Goal: Information Seeking & Learning: Learn about a topic

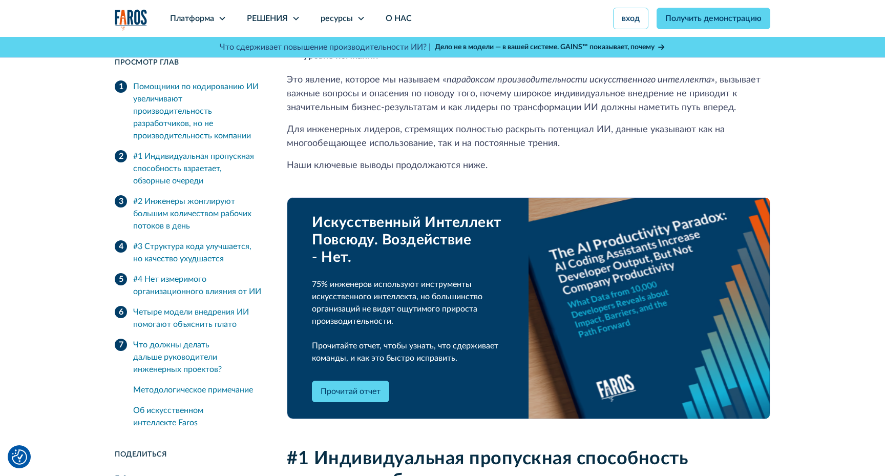
scroll to position [509, 0]
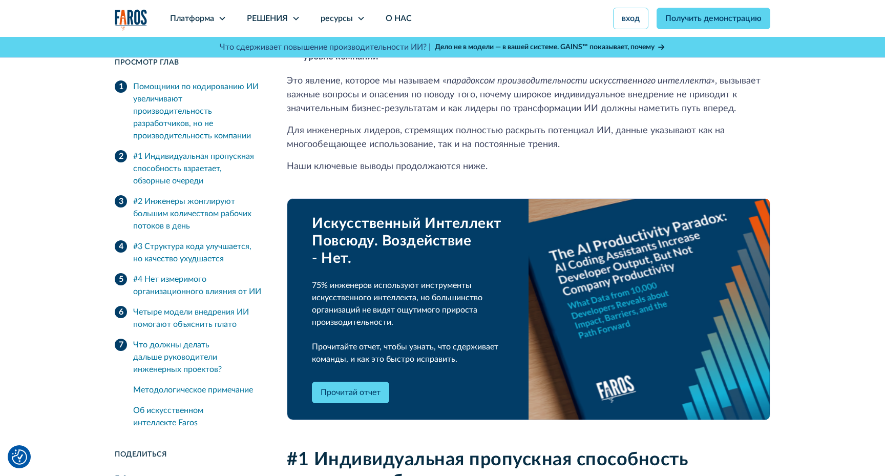
click at [349, 390] on link "Прочитай отчет" at bounding box center [350, 392] width 77 height 22
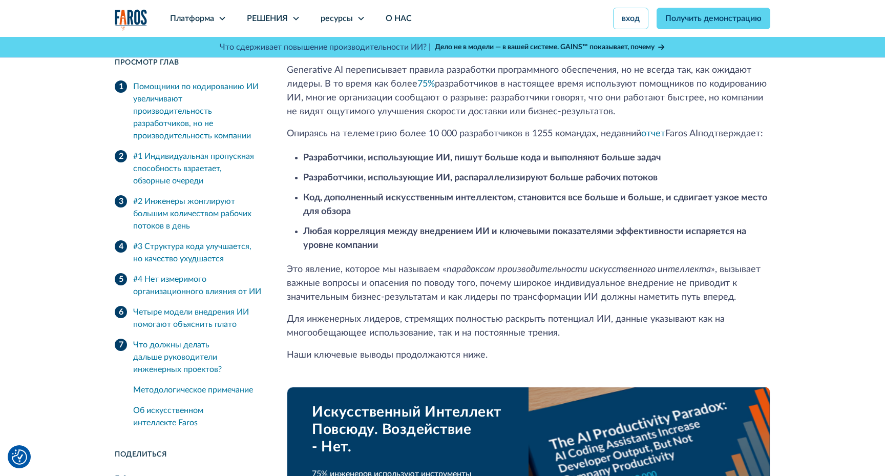
scroll to position [322, 0]
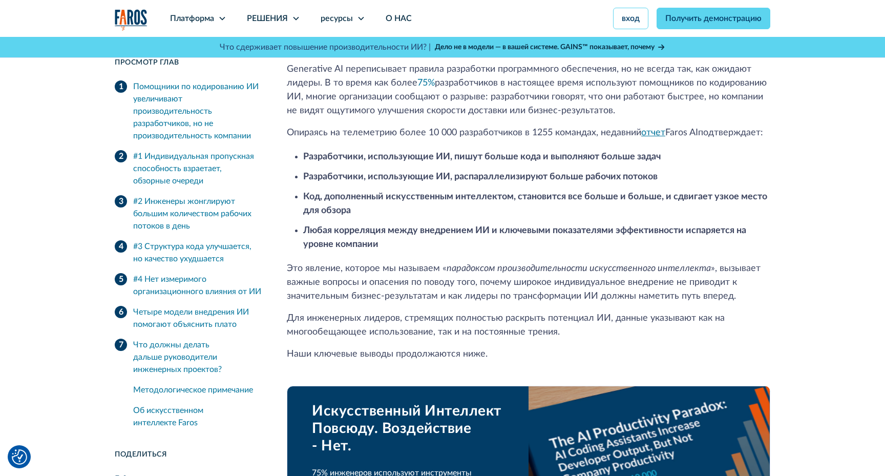
click at [650, 132] on link "отчет" at bounding box center [653, 132] width 24 height 9
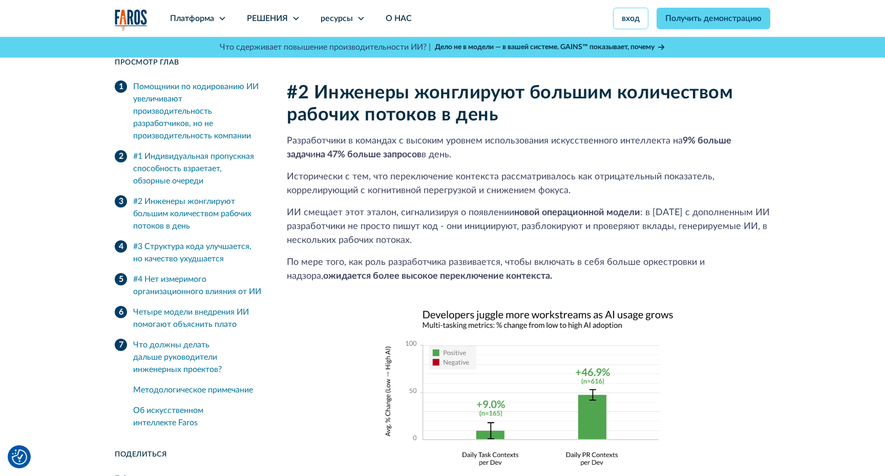
scroll to position [1294, 0]
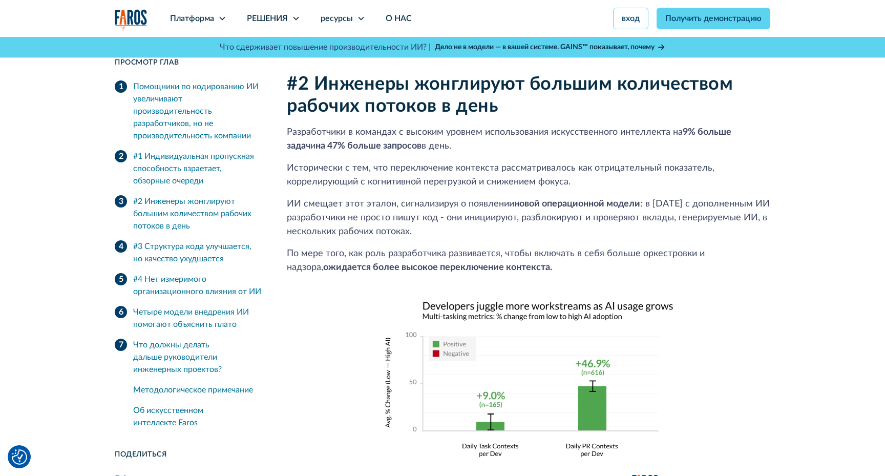
click at [761, 312] on div "#2 Инженеры жонглируют большим количеством рабочих потоков в день Разработчики …" at bounding box center [528, 282] width 483 height 419
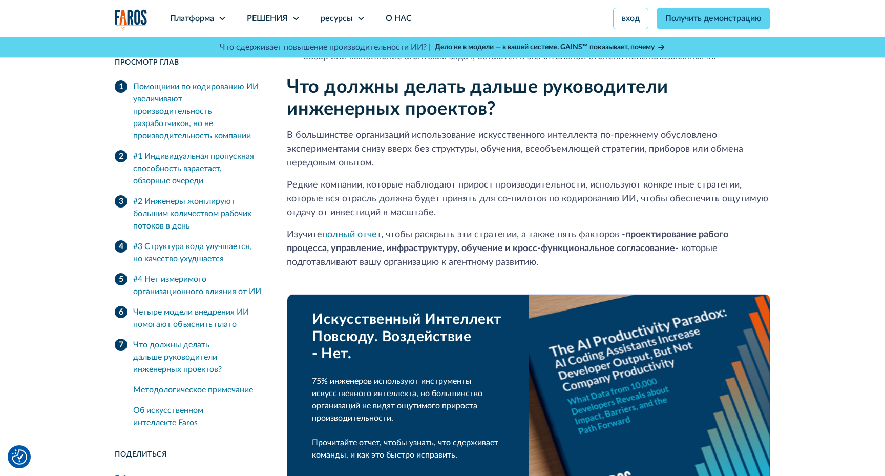
scroll to position [2628, 0]
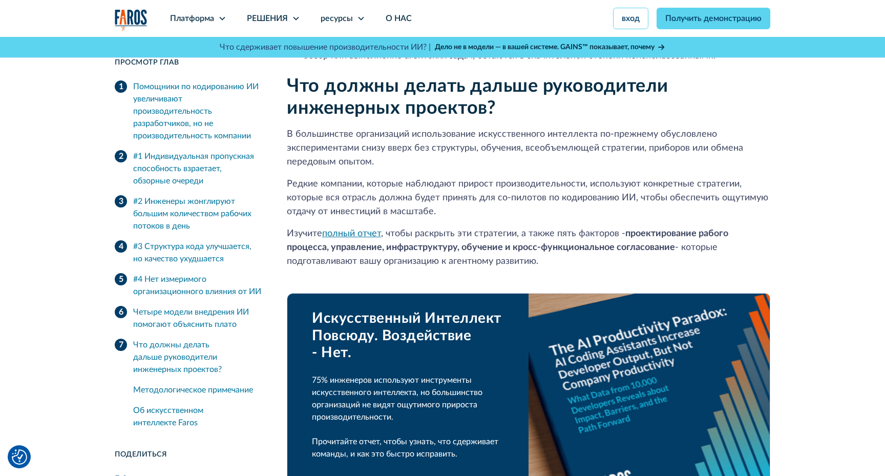
click at [353, 233] on link "полный отчет" at bounding box center [351, 233] width 59 height 9
